Goal: Find specific page/section: Find specific page/section

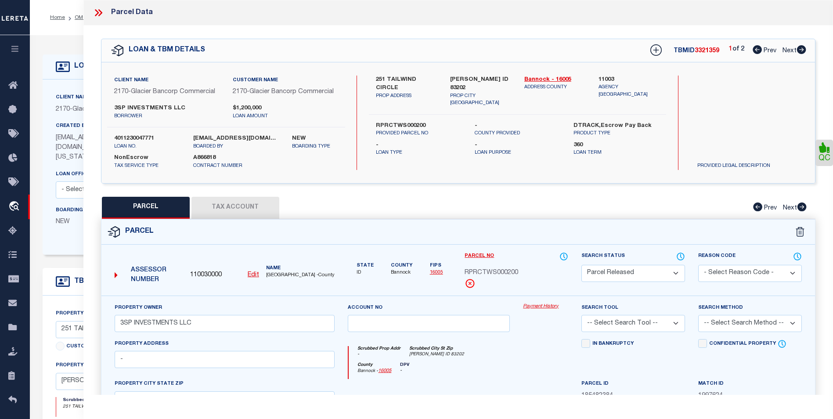
select select "200"
select select "PR"
select select "4576"
select select "NonEscrow"
drag, startPoint x: 98, startPoint y: 11, endPoint x: 94, endPoint y: 12, distance: 5.1
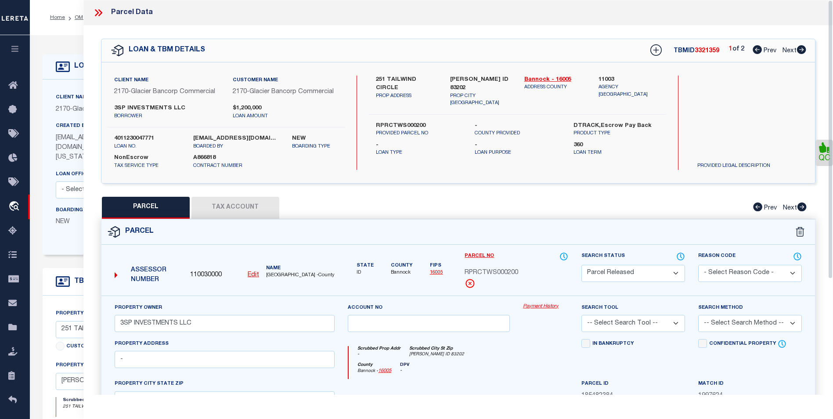
click at [98, 11] on icon at bounding box center [98, 12] width 11 height 11
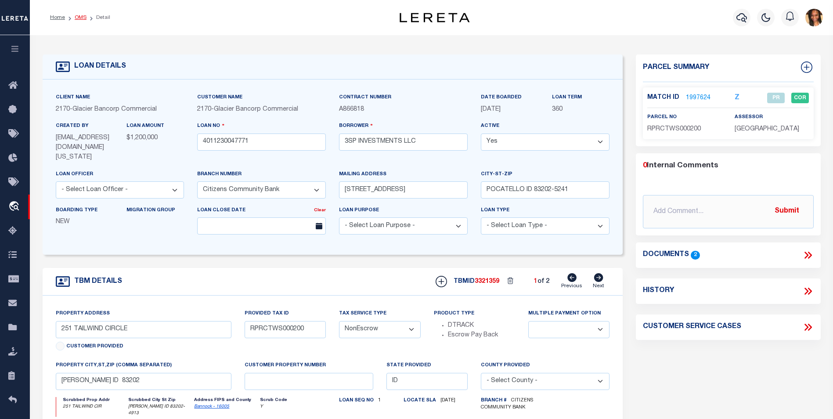
click at [79, 18] on link "OMS" at bounding box center [81, 17] width 12 height 5
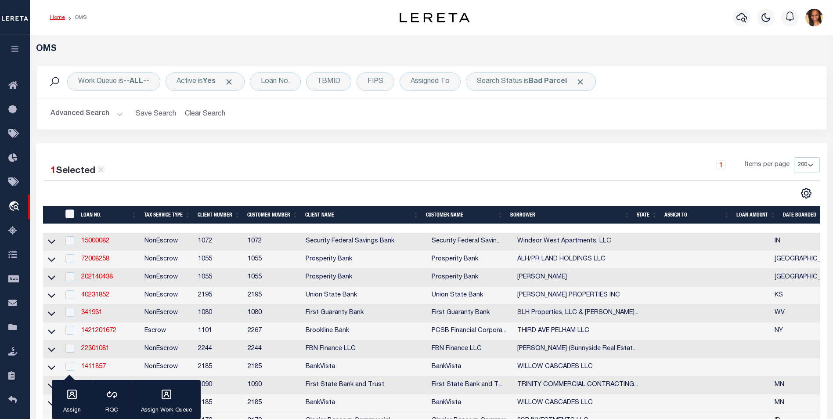
click at [56, 15] on link "Home" at bounding box center [57, 17] width 15 height 5
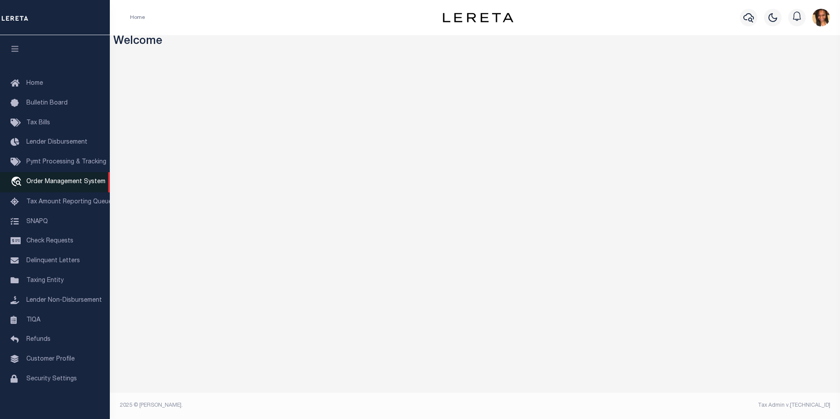
click at [52, 183] on span "Order Management System" at bounding box center [65, 182] width 79 height 6
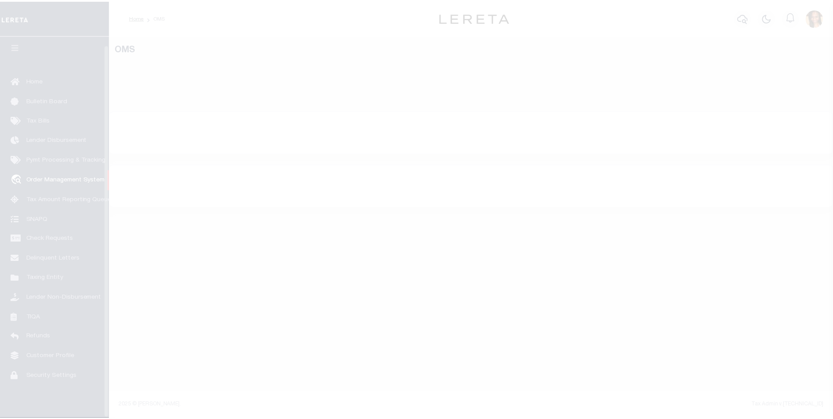
scroll to position [9, 0]
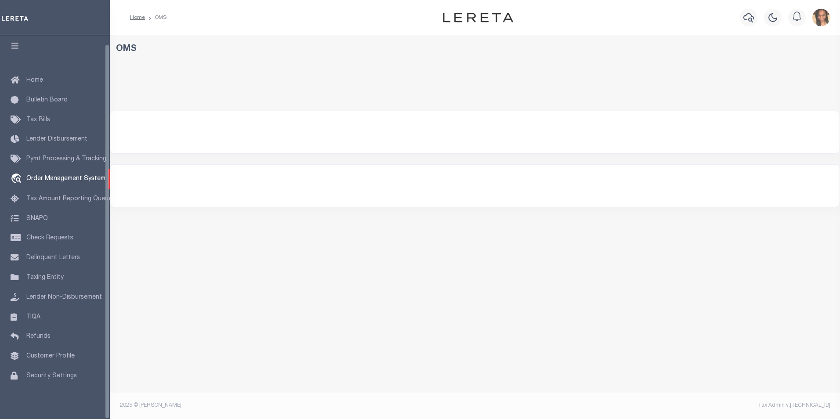
select select "200"
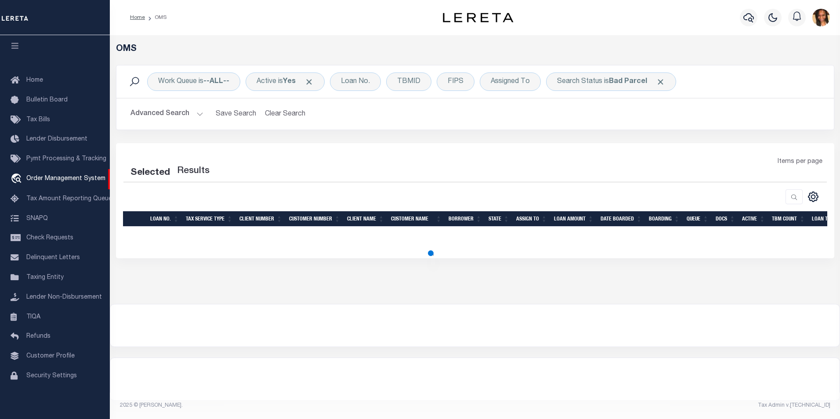
select select "200"
